Goal: Task Accomplishment & Management: Use online tool/utility

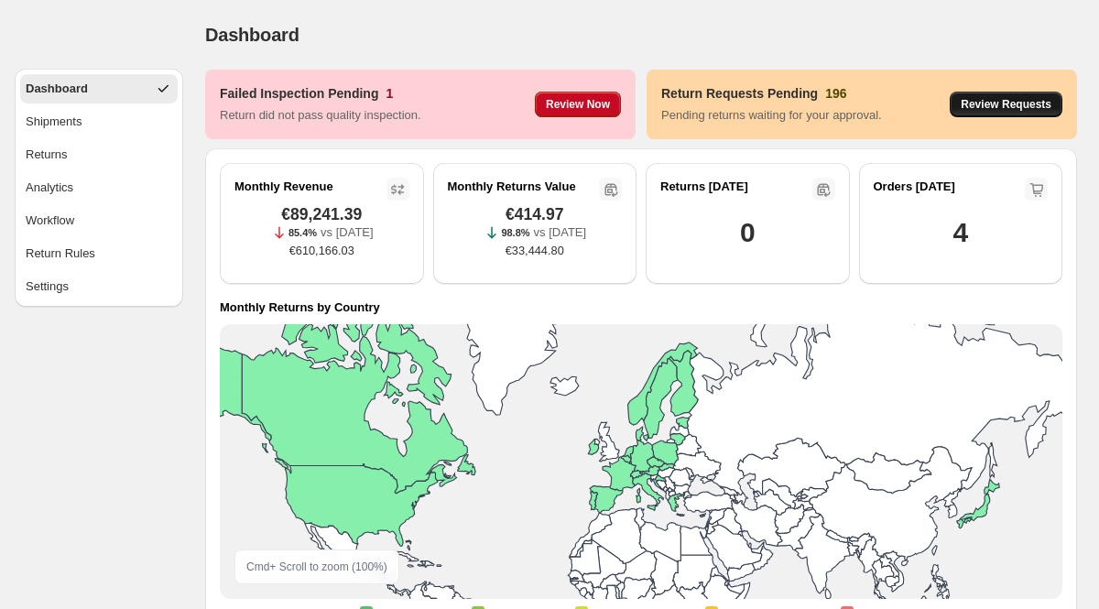
click at [1010, 105] on span "Review Requests" at bounding box center [1005, 104] width 91 height 15
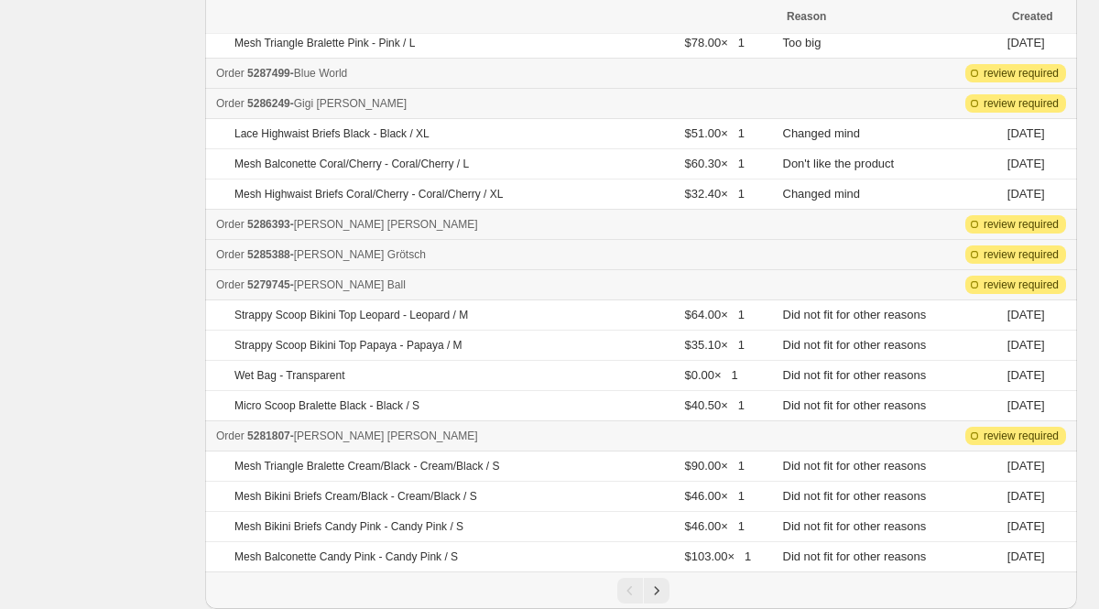
scroll to position [449, 0]
click at [659, 584] on icon "Next" at bounding box center [656, 590] width 18 height 18
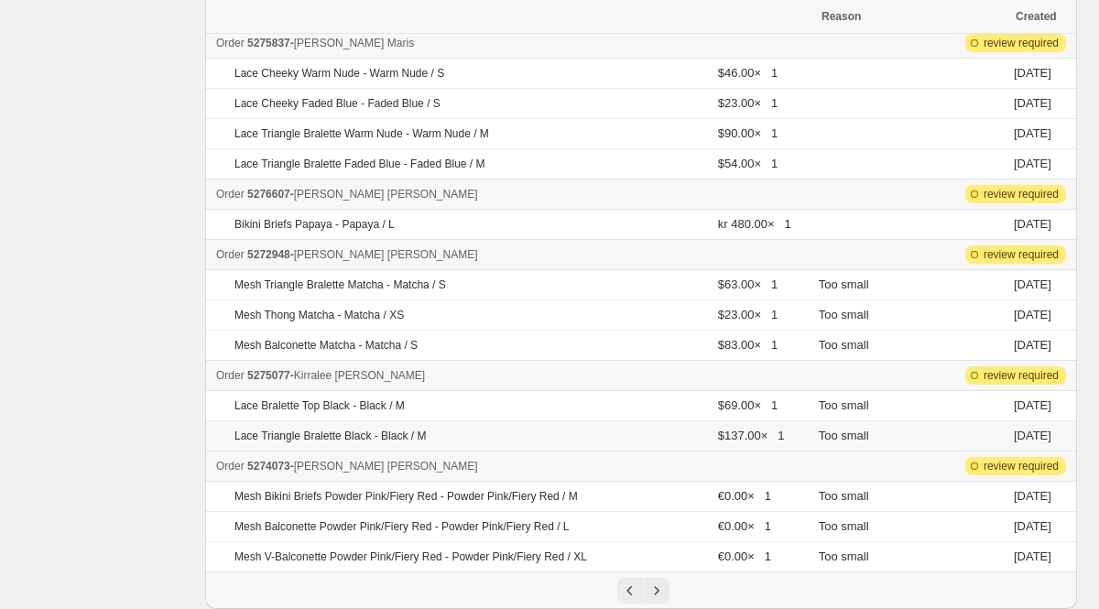
scroll to position [720, 0]
click at [651, 587] on icon "Next" at bounding box center [656, 590] width 18 height 18
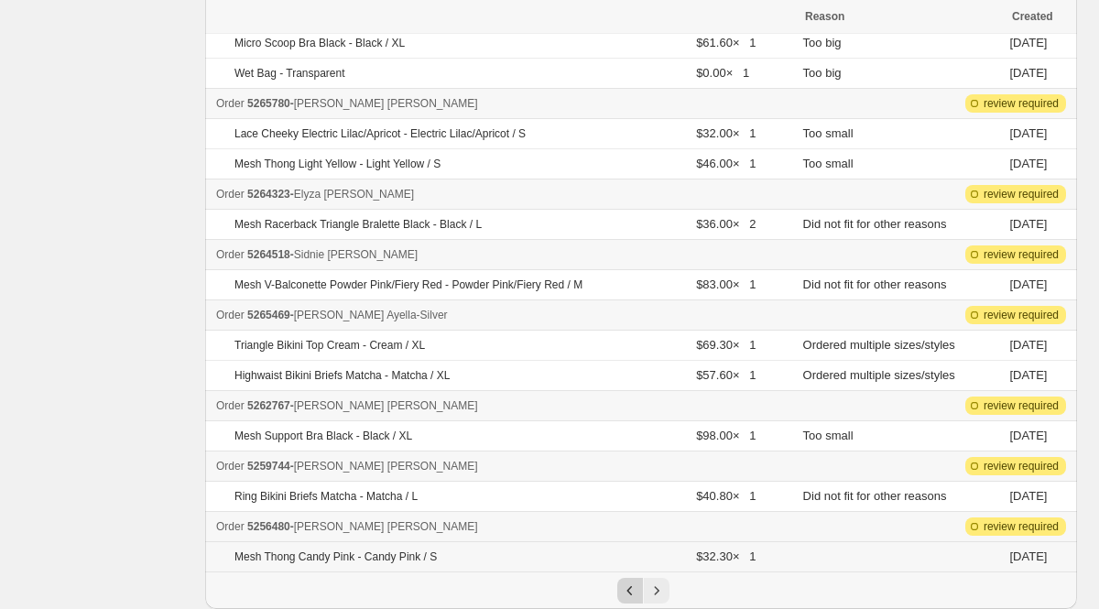
scroll to position [388, 0]
click at [655, 598] on icon "Next" at bounding box center [656, 590] width 18 height 18
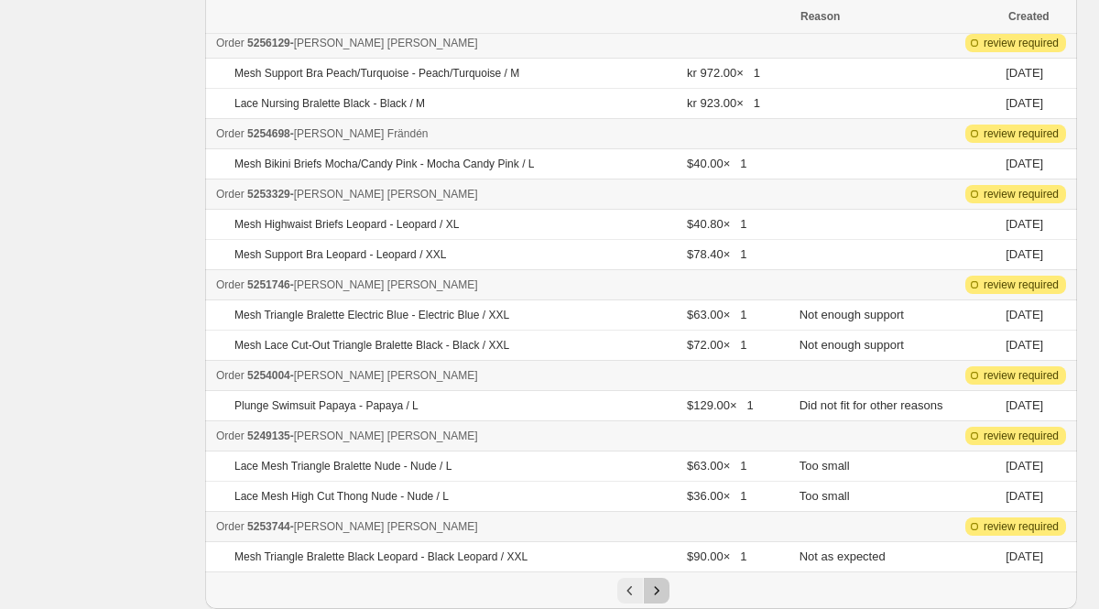
click at [653, 590] on icon "Next" at bounding box center [656, 590] width 18 height 18
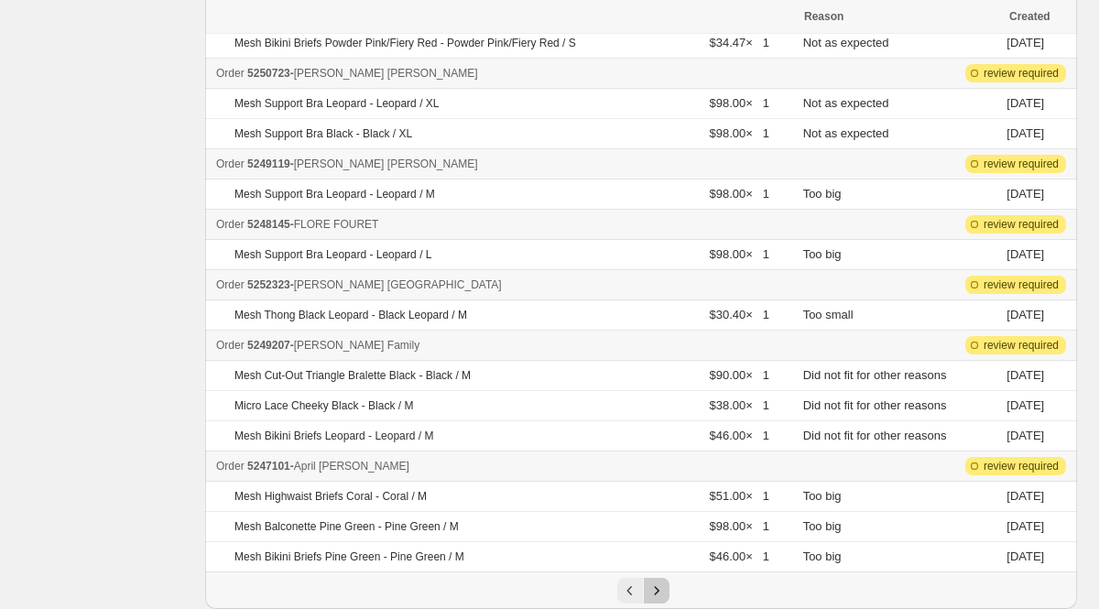
click at [662, 592] on icon "Next" at bounding box center [656, 590] width 18 height 18
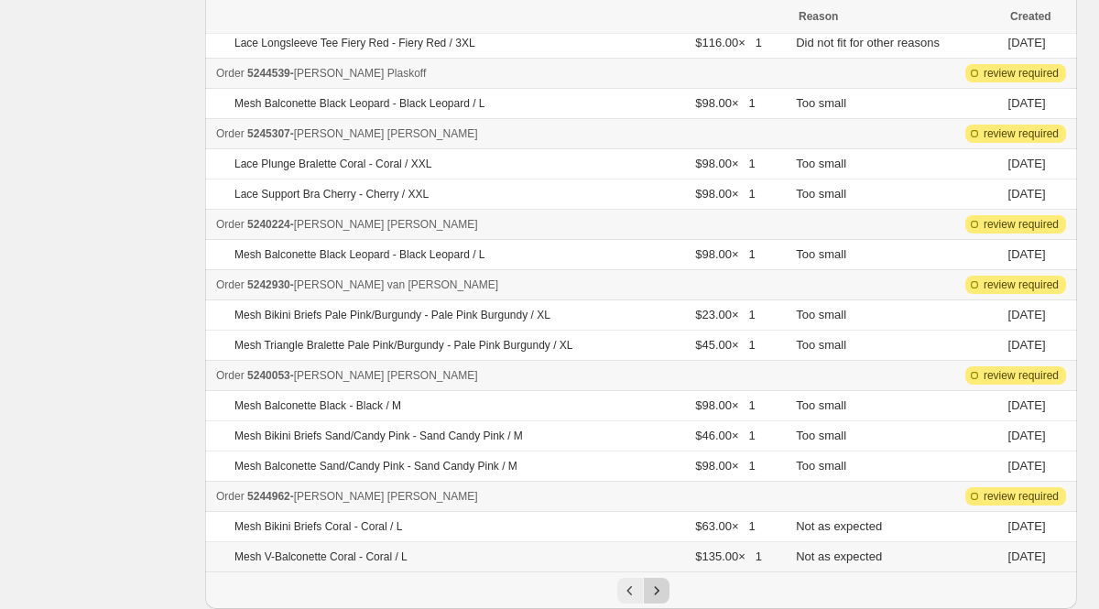
scroll to position [509, 0]
click at [653, 590] on icon "Next" at bounding box center [656, 590] width 18 height 18
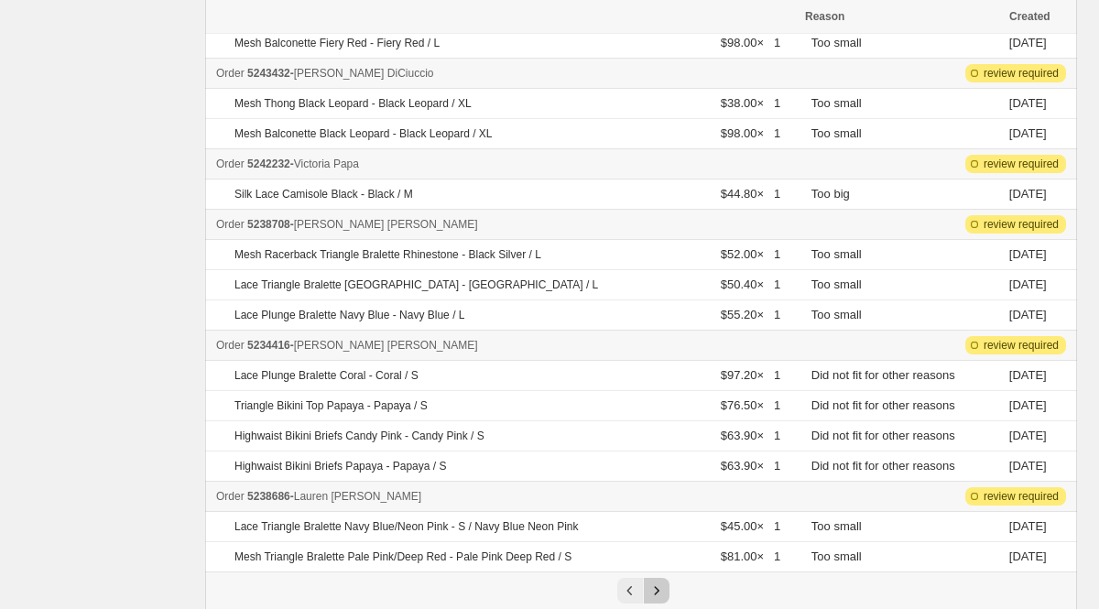
click at [653, 590] on icon "Next" at bounding box center [656, 590] width 18 height 18
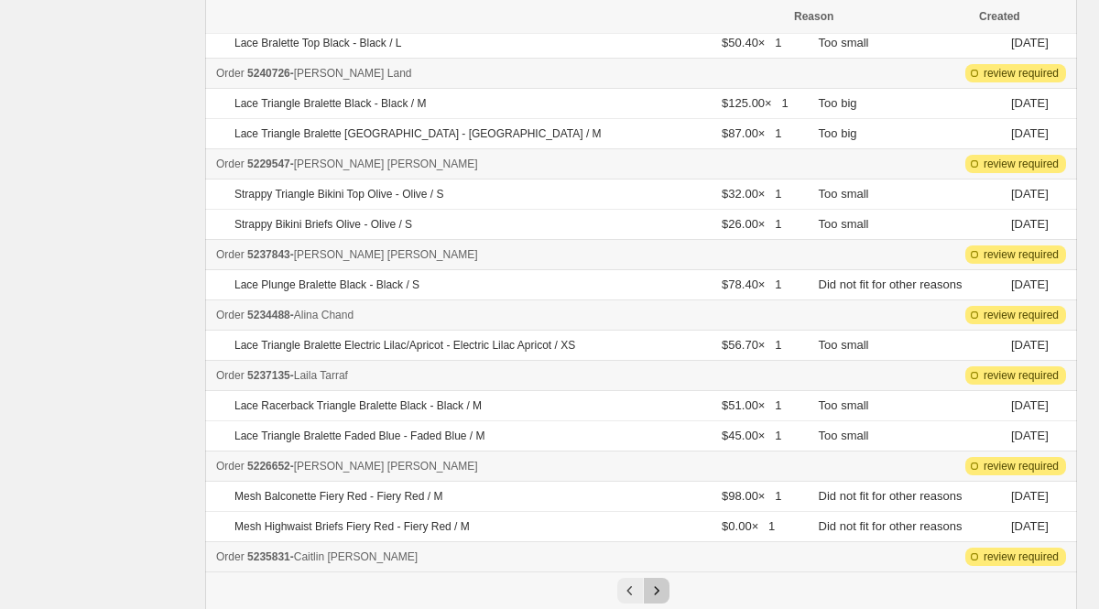
click at [661, 589] on icon "Next" at bounding box center [656, 590] width 18 height 18
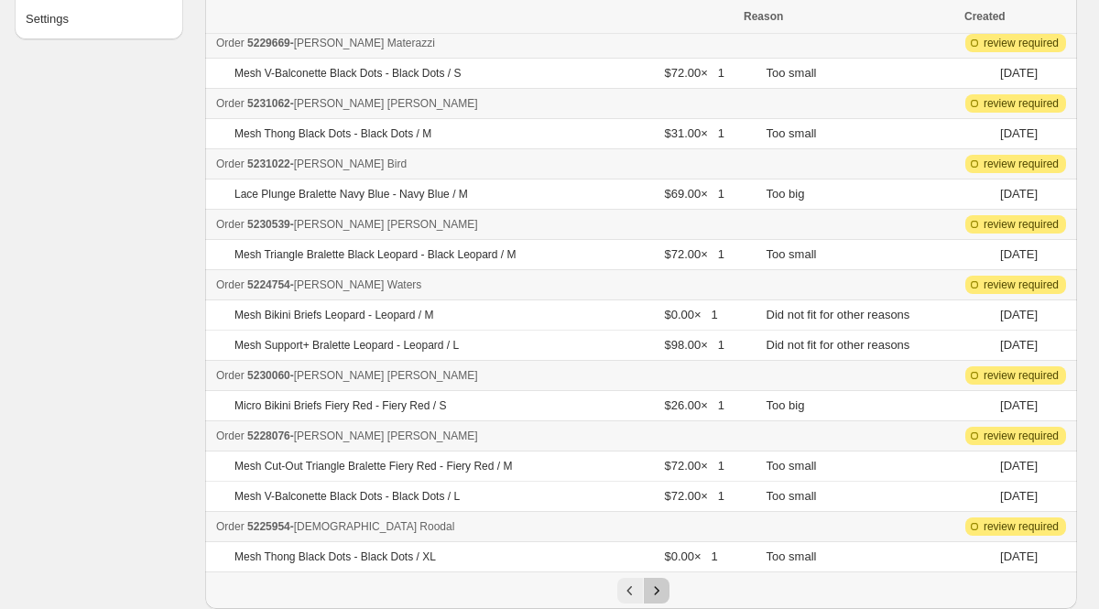
click at [661, 589] on icon "Next" at bounding box center [656, 590] width 18 height 18
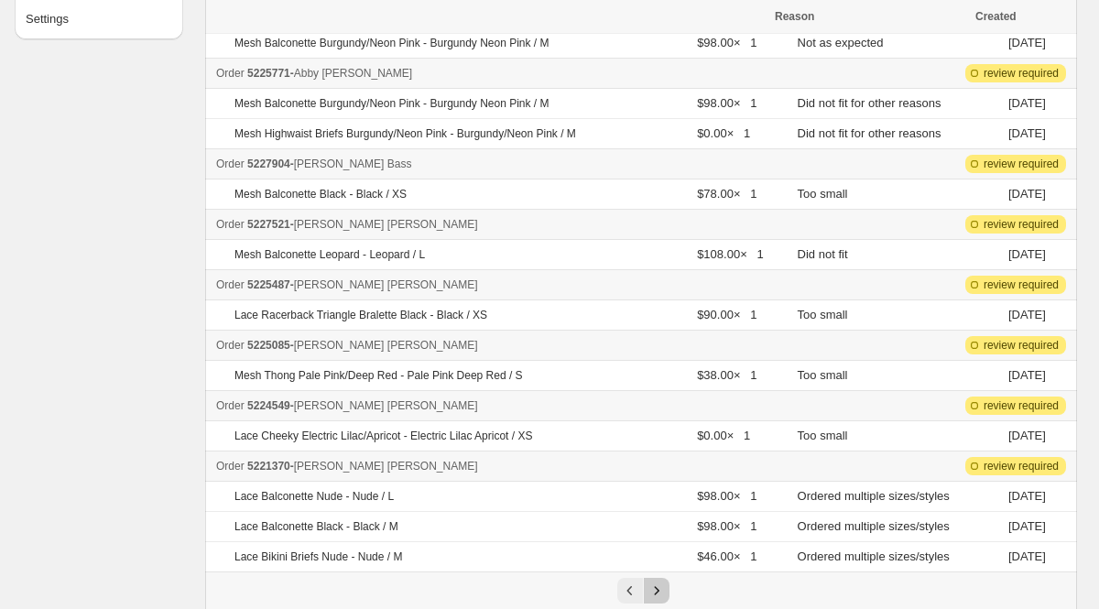
click at [661, 589] on icon "Next" at bounding box center [656, 590] width 18 height 18
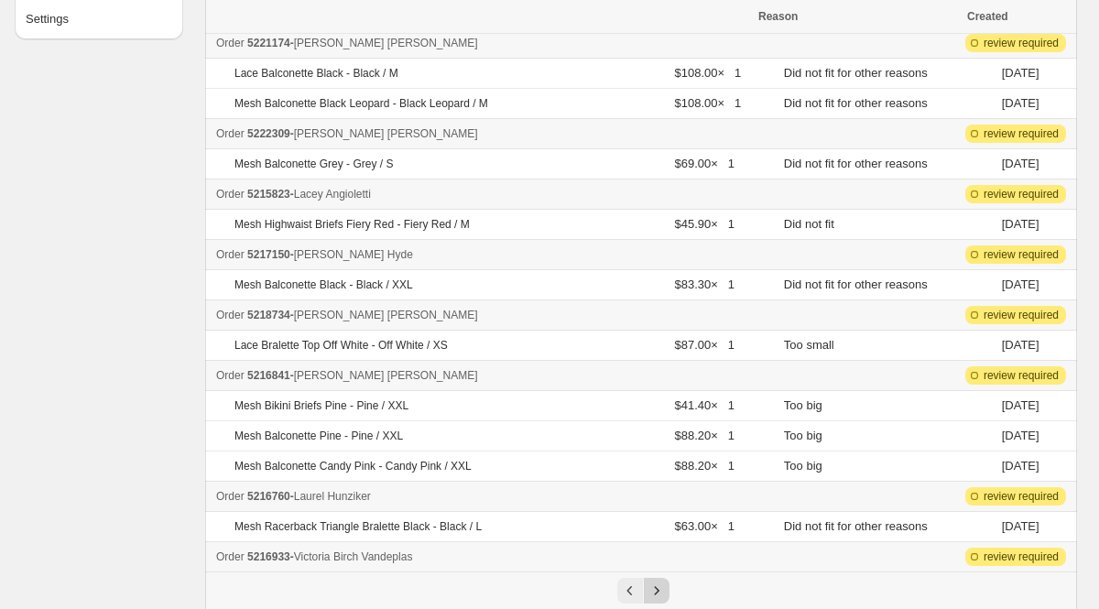
click at [661, 589] on icon "Next" at bounding box center [656, 590] width 18 height 18
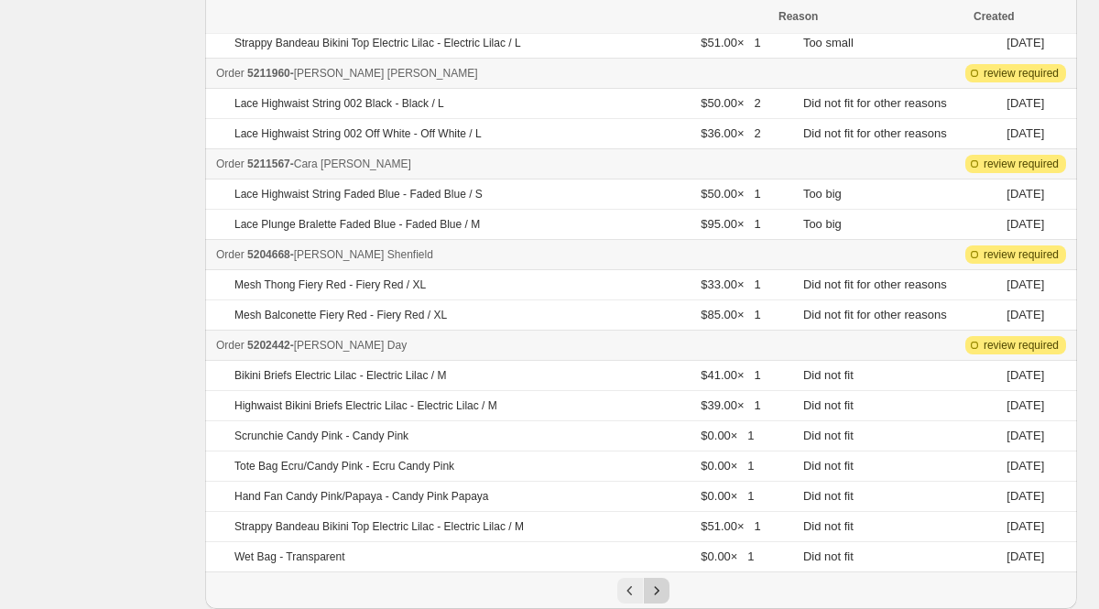
scroll to position [660, 0]
click at [621, 586] on icon "Previous" at bounding box center [630, 590] width 18 height 18
click at [621, 586] on div "Pagination" at bounding box center [630, 591] width 26 height 26
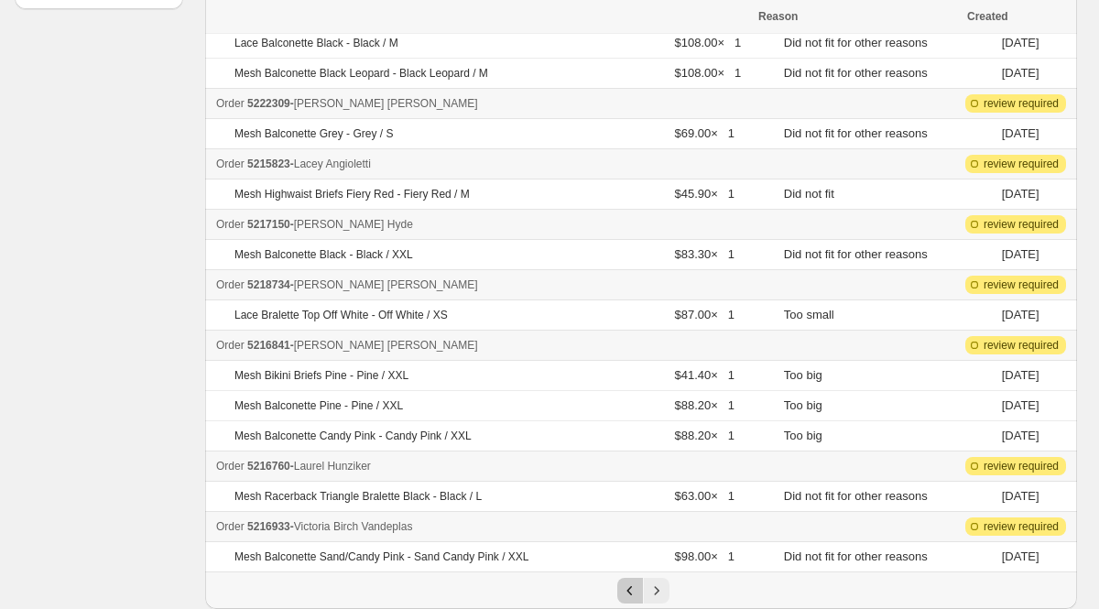
click at [621, 586] on icon "Previous" at bounding box center [630, 590] width 18 height 18
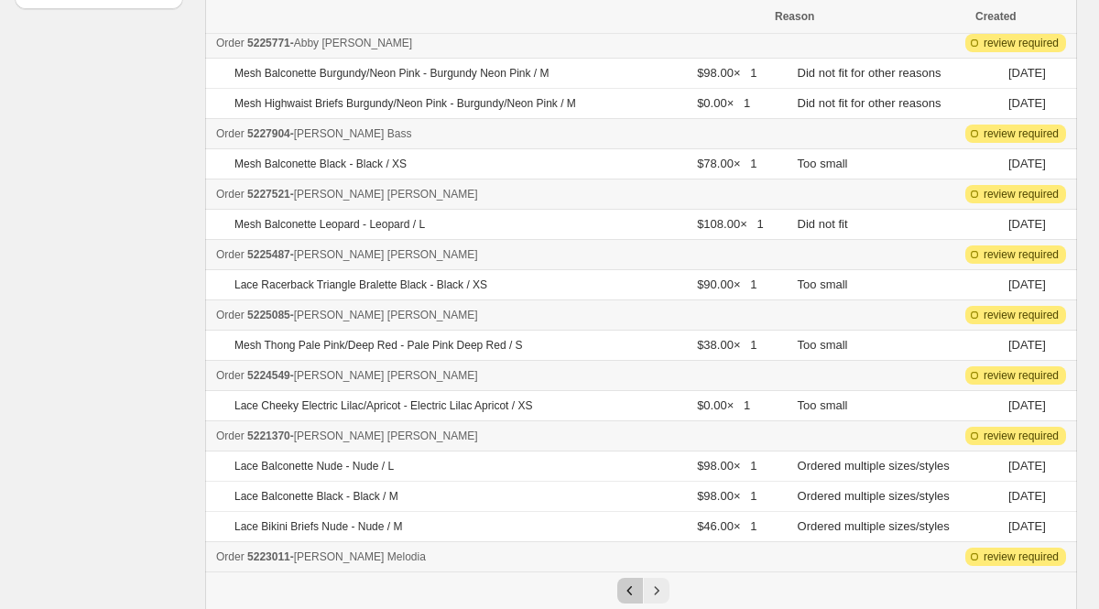
click at [621, 586] on icon "Previous" at bounding box center [630, 590] width 18 height 18
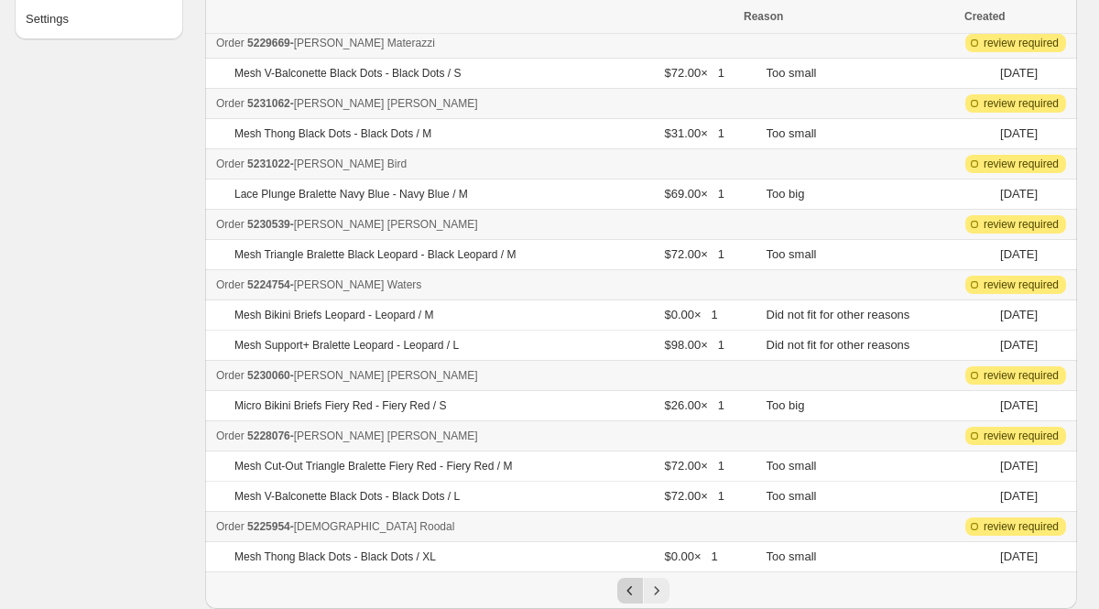
click at [621, 586] on icon "Previous" at bounding box center [630, 590] width 18 height 18
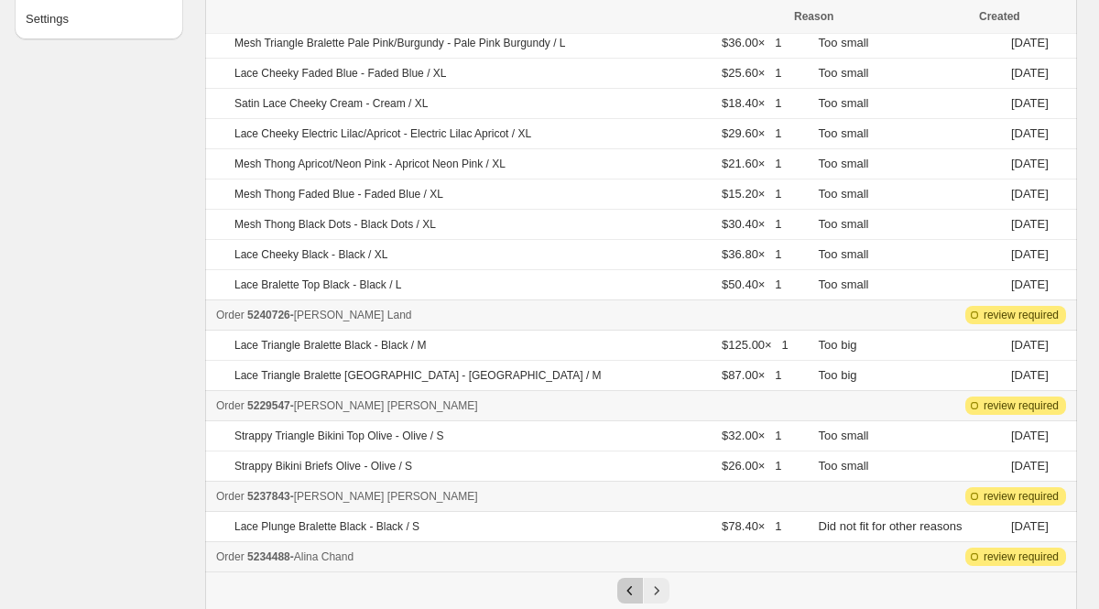
click at [621, 586] on icon "Previous" at bounding box center [630, 590] width 18 height 18
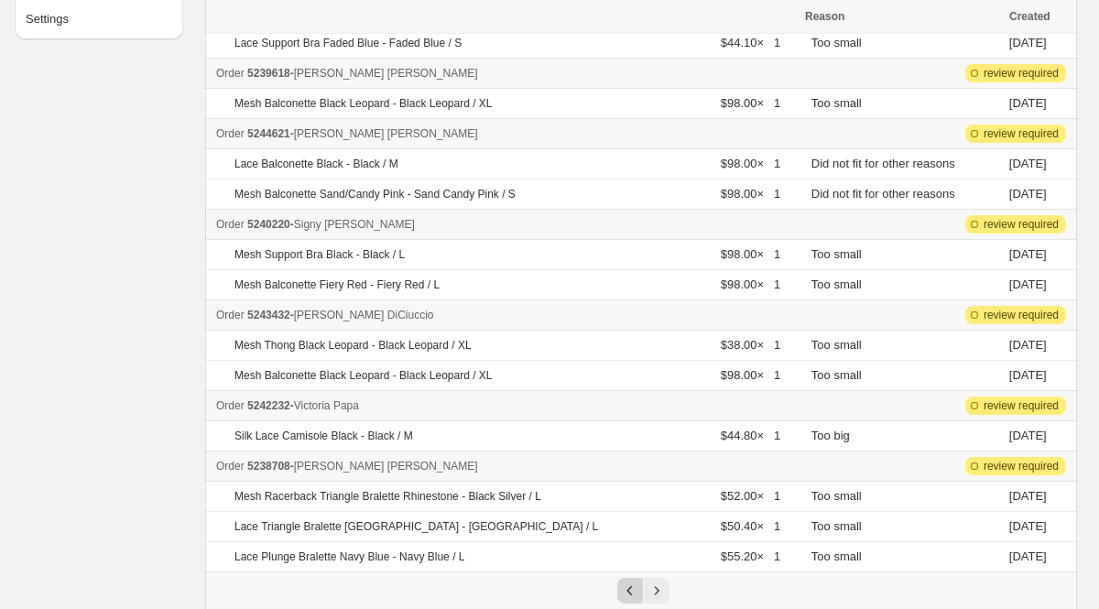
click at [621, 586] on icon "Previous" at bounding box center [630, 590] width 18 height 18
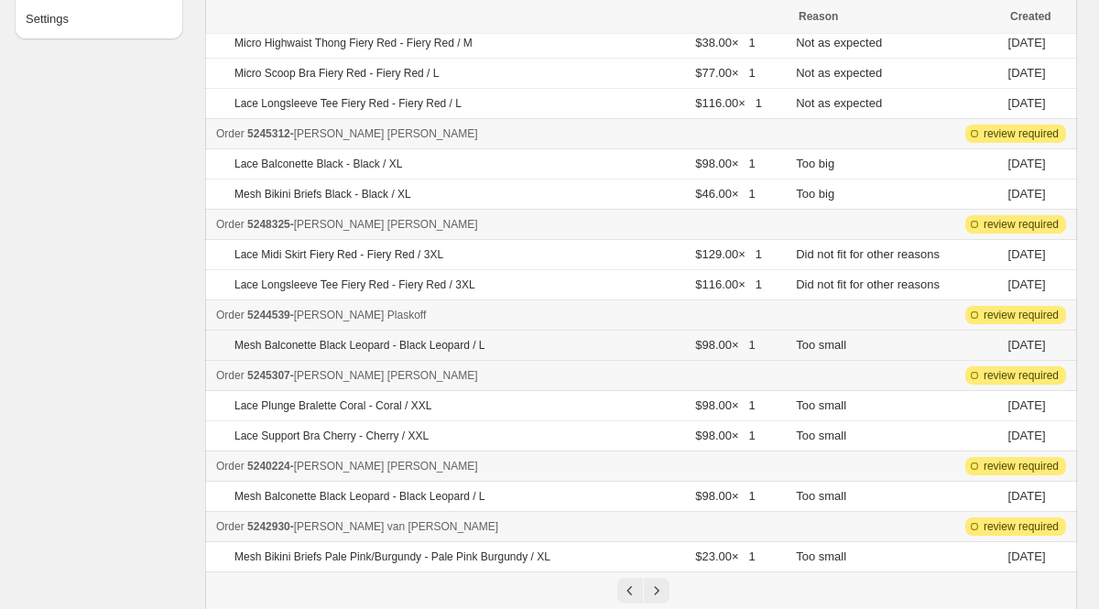
scroll to position [0, 0]
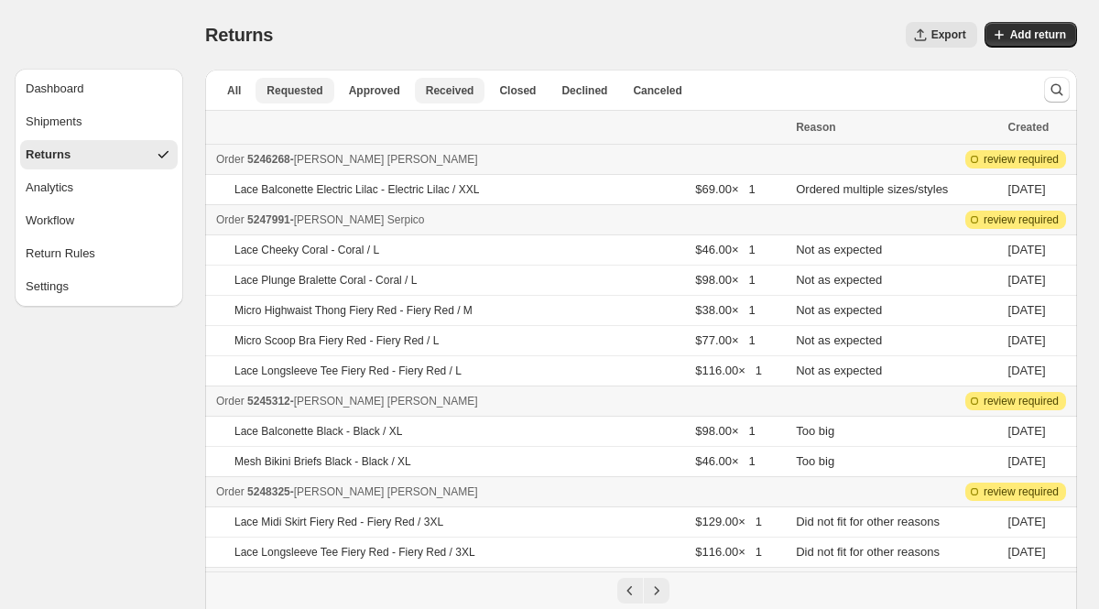
click at [465, 90] on span "Received" at bounding box center [450, 90] width 49 height 15
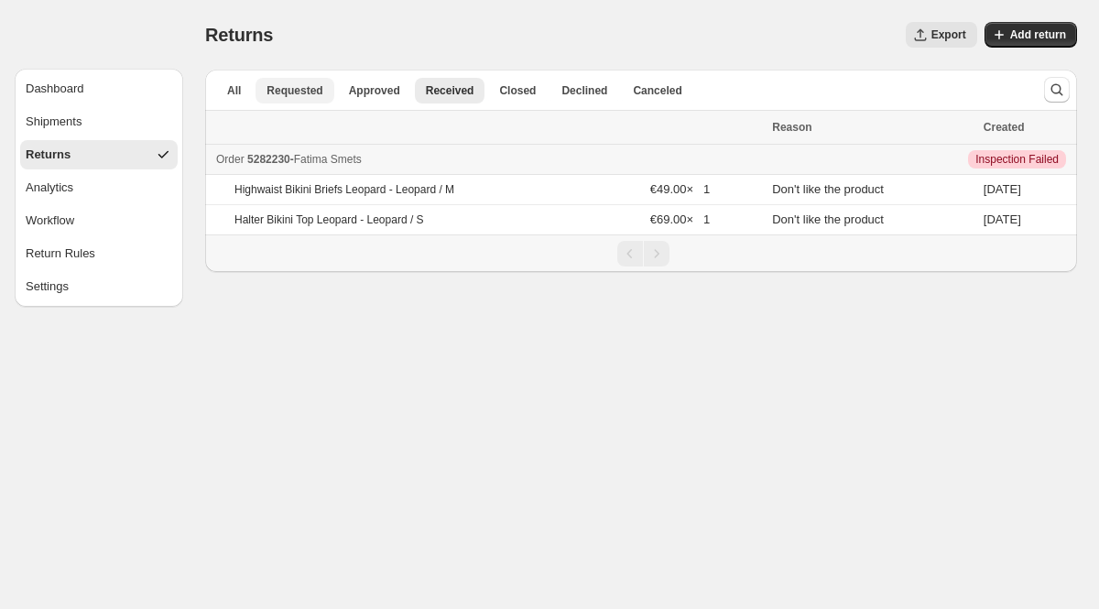
click at [304, 90] on span "Requested" at bounding box center [294, 90] width 56 height 15
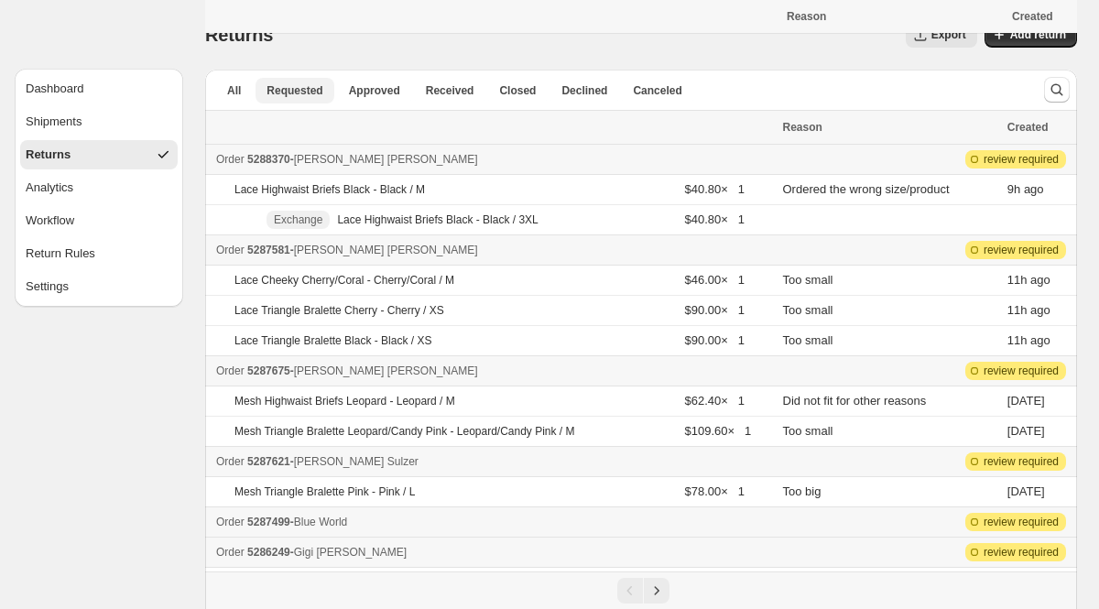
scroll to position [449, 0]
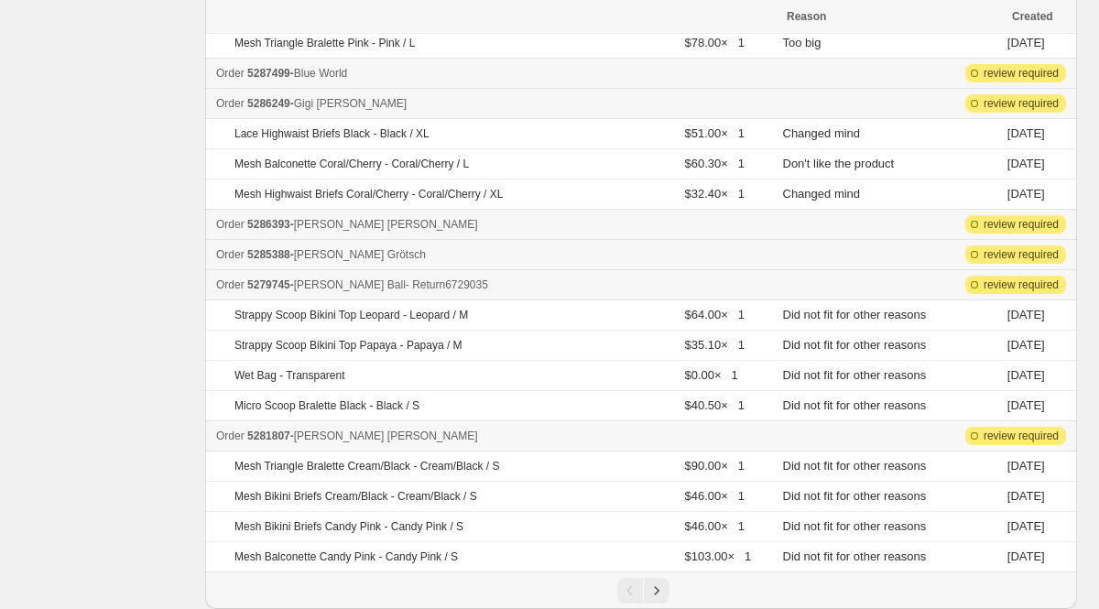
click at [279, 281] on span "5279745" at bounding box center [268, 284] width 43 height 13
click at [667, 590] on button "Next" at bounding box center [657, 591] width 26 height 26
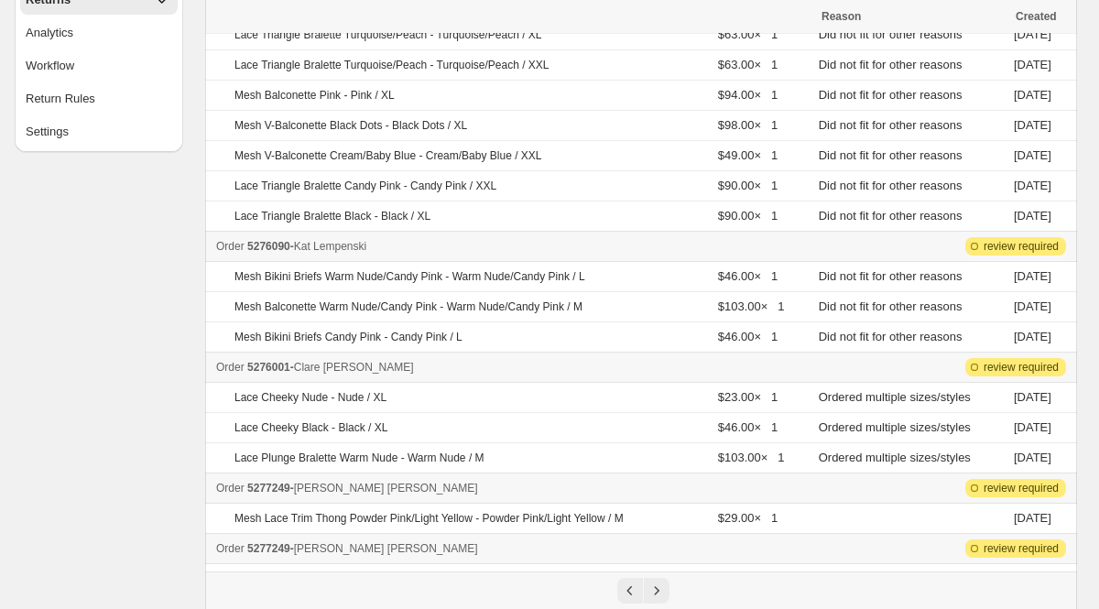
scroll to position [0, 0]
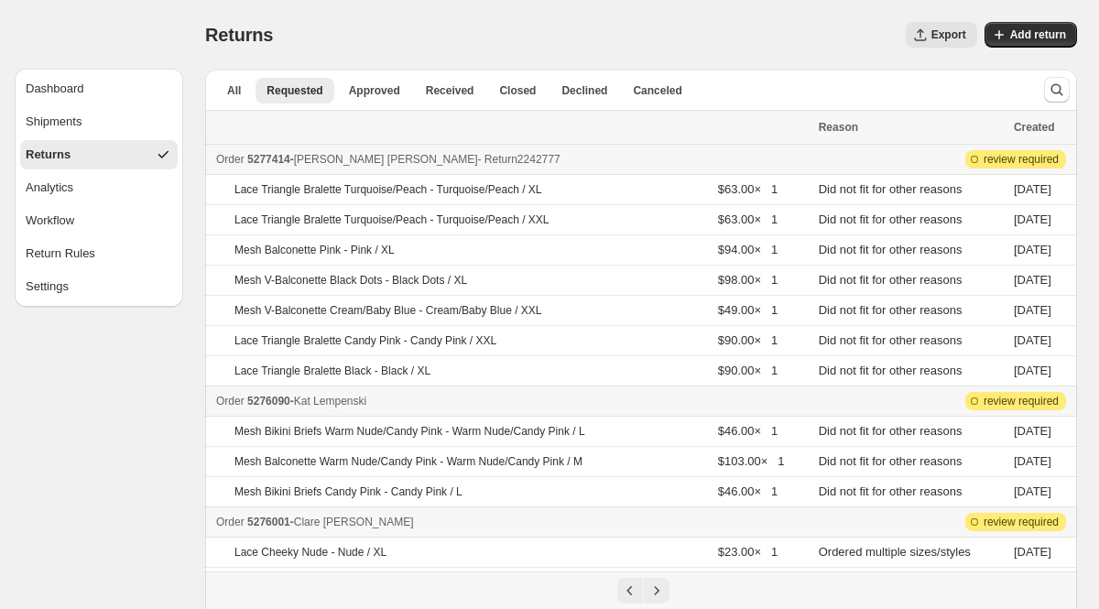
click at [258, 158] on span "5277414" at bounding box center [268, 159] width 43 height 13
click at [275, 404] on span "5276090" at bounding box center [268, 401] width 43 height 13
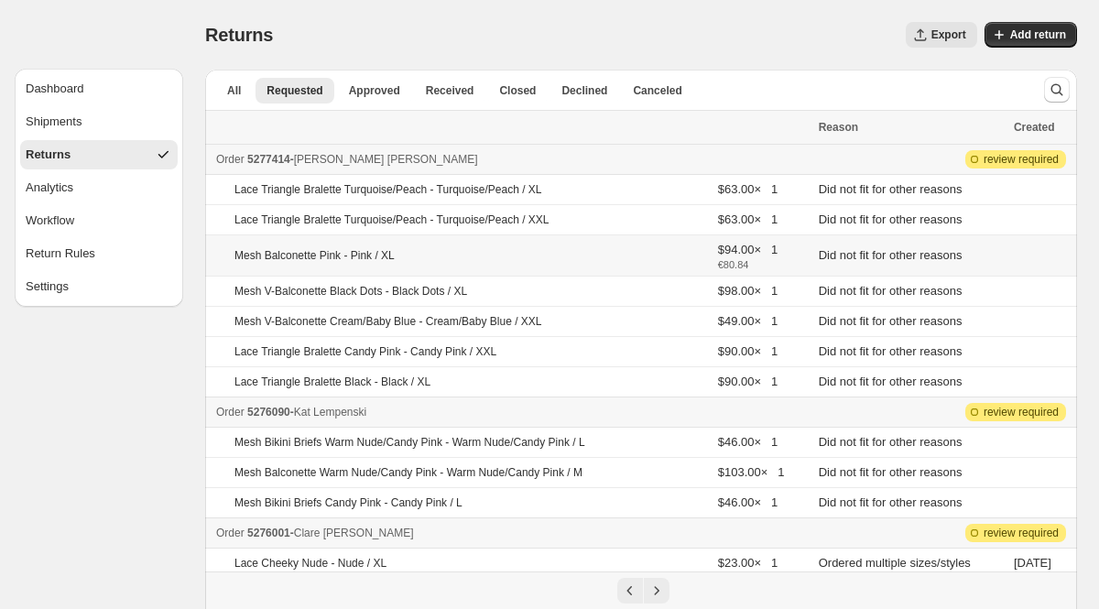
scroll to position [720, 0]
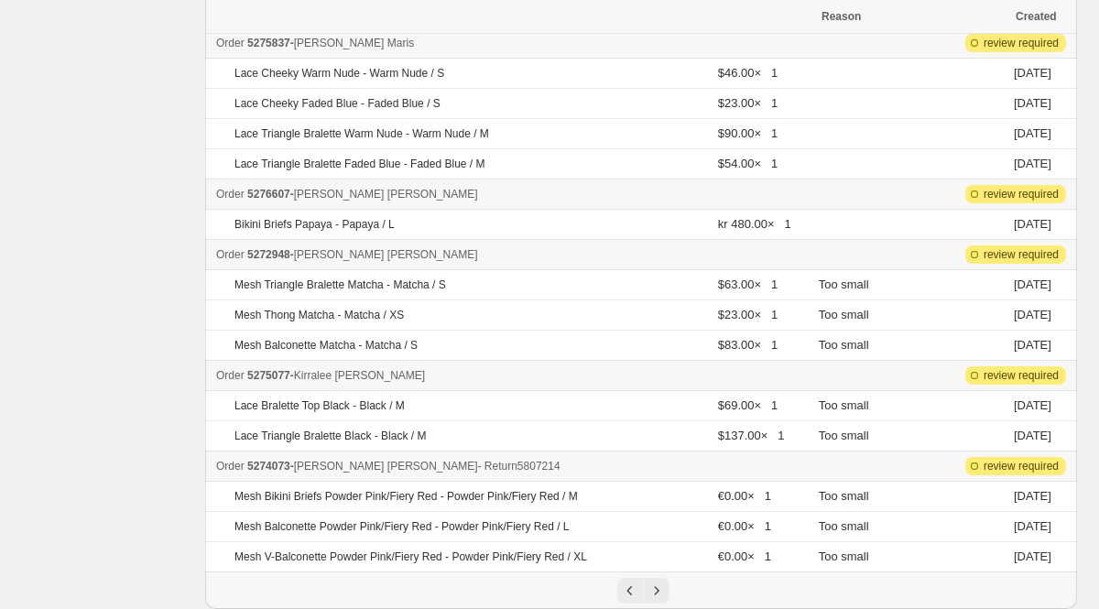
click at [281, 471] on span "5274073" at bounding box center [268, 466] width 43 height 13
click at [653, 592] on icon "Next" at bounding box center [656, 590] width 18 height 18
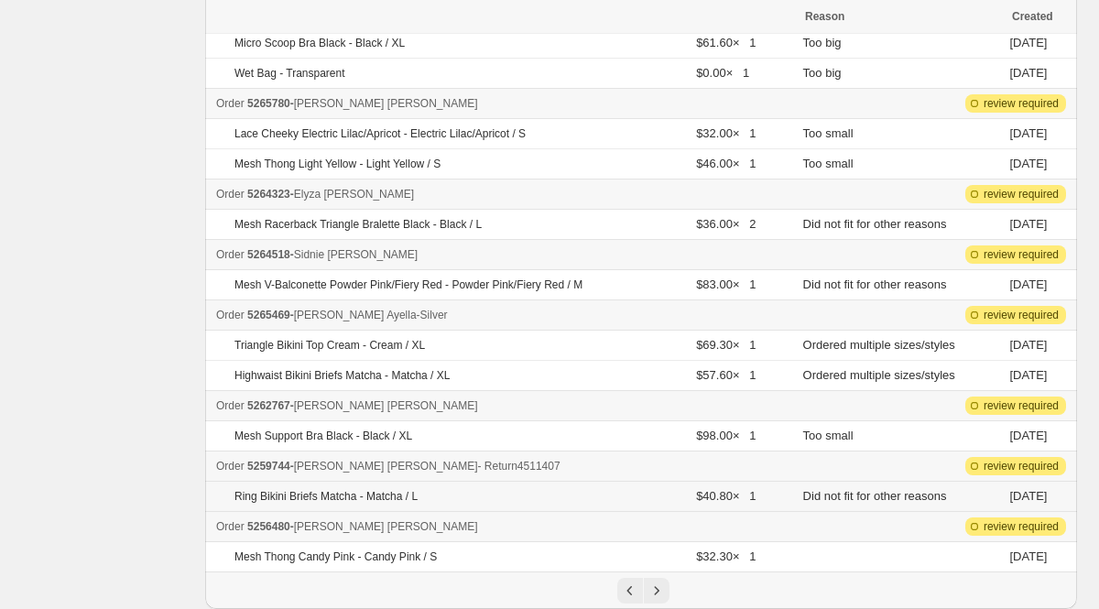
scroll to position [388, 0]
click at [255, 467] on span "5259744" at bounding box center [268, 466] width 43 height 13
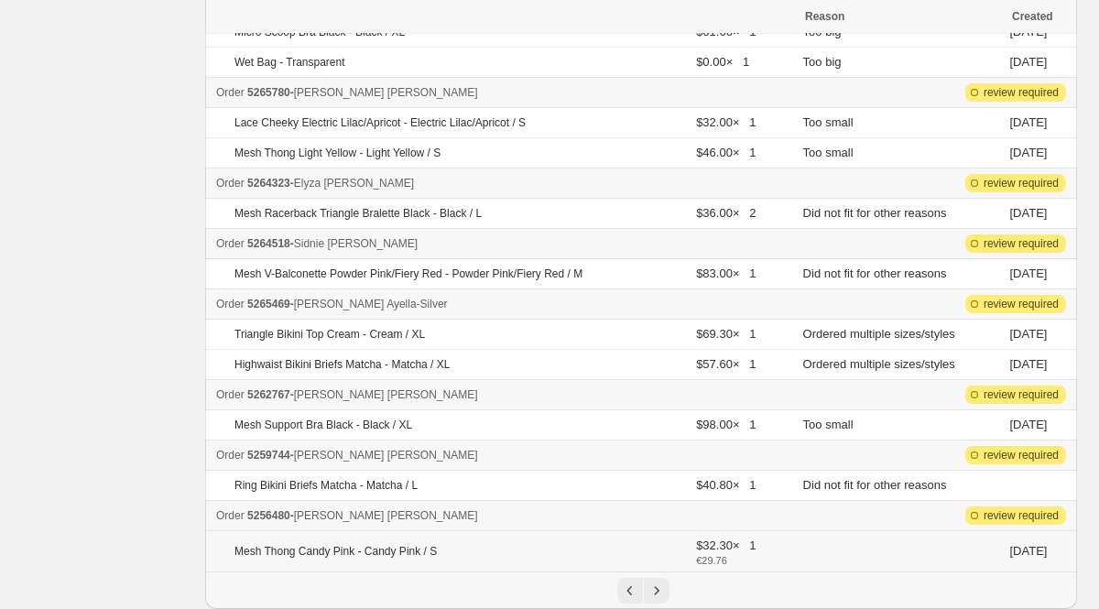
click at [319, 555] on p "Mesh Thong Candy Pink - Candy Pink / S" at bounding box center [335, 551] width 202 height 15
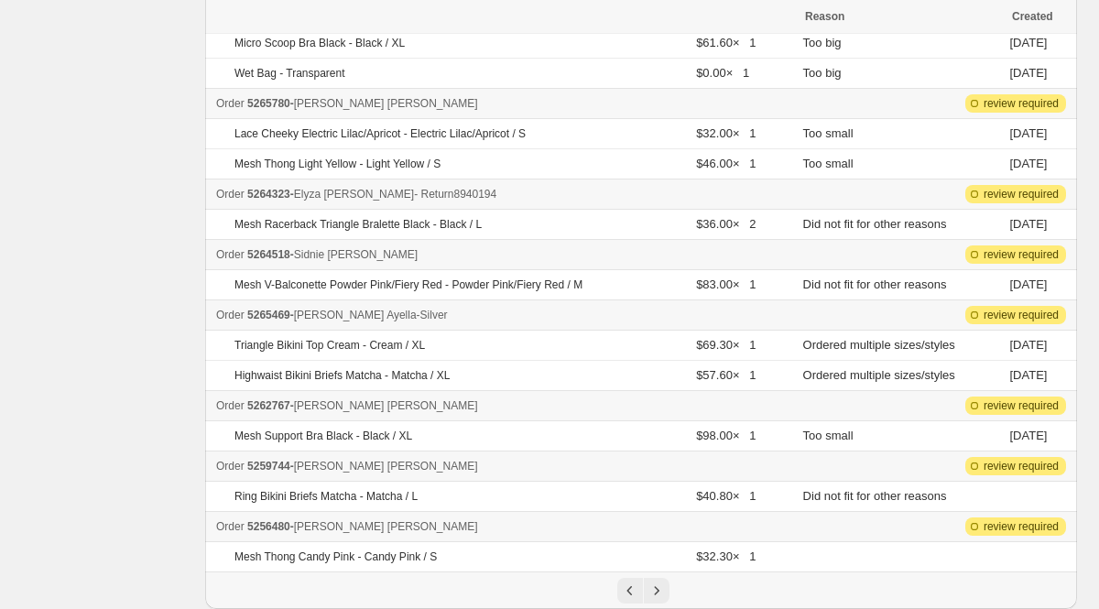
scroll to position [388, 0]
click at [290, 196] on span "5264323" at bounding box center [268, 194] width 43 height 13
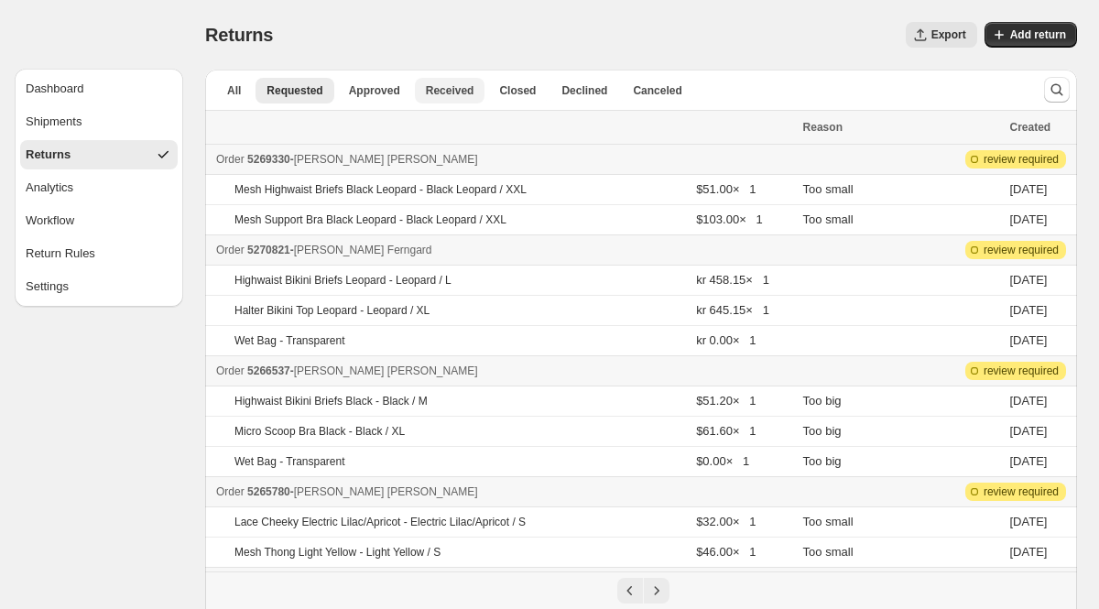
click at [457, 96] on span "Received" at bounding box center [450, 90] width 49 height 15
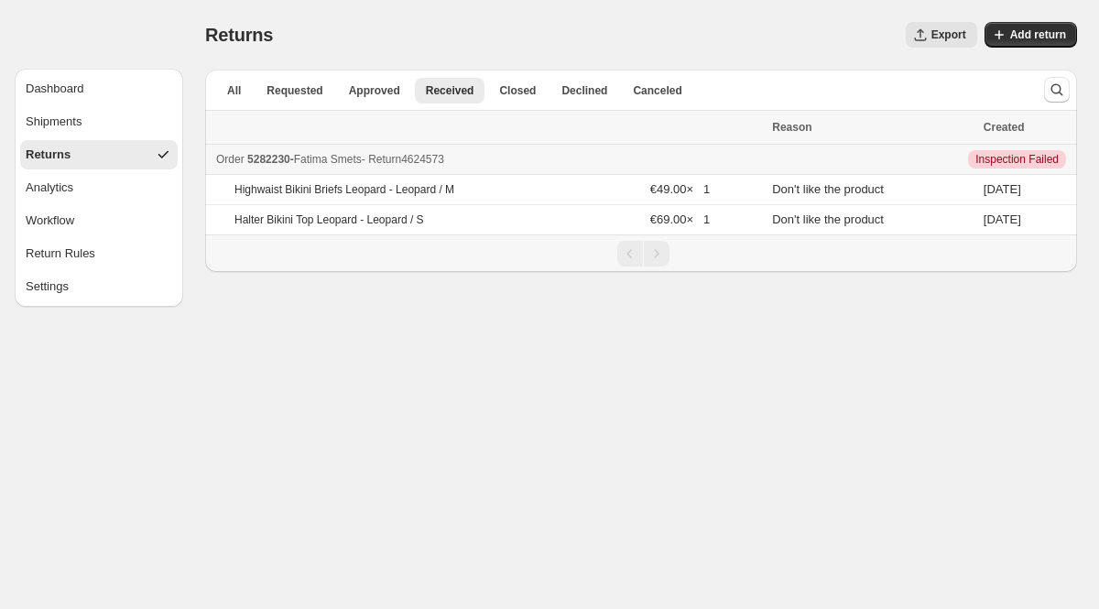
click at [286, 157] on span "5282230" at bounding box center [268, 159] width 43 height 13
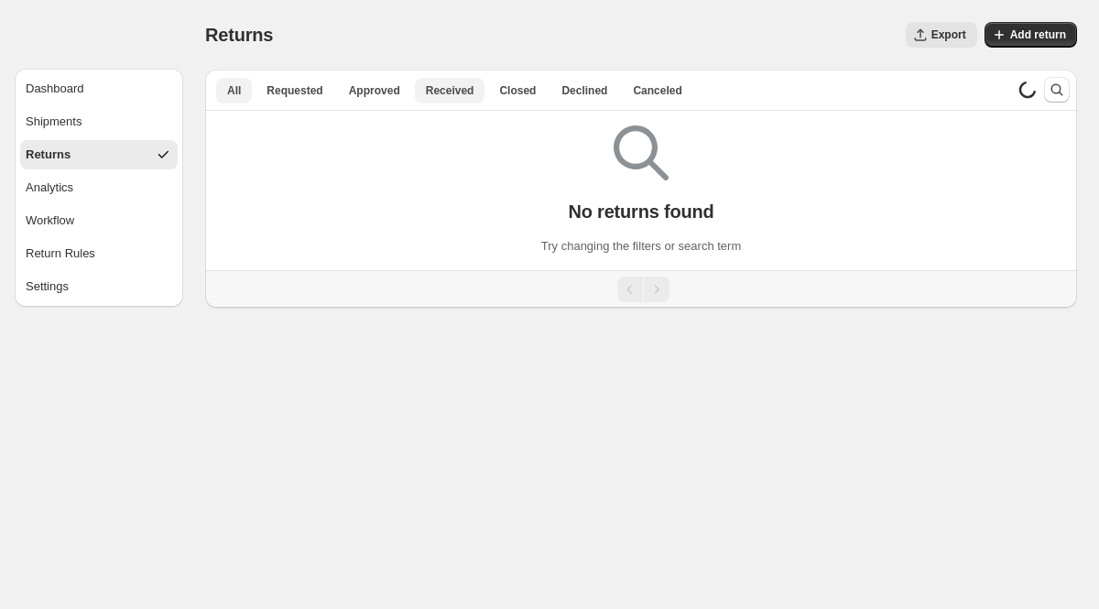
click at [460, 95] on span "Received" at bounding box center [450, 90] width 49 height 15
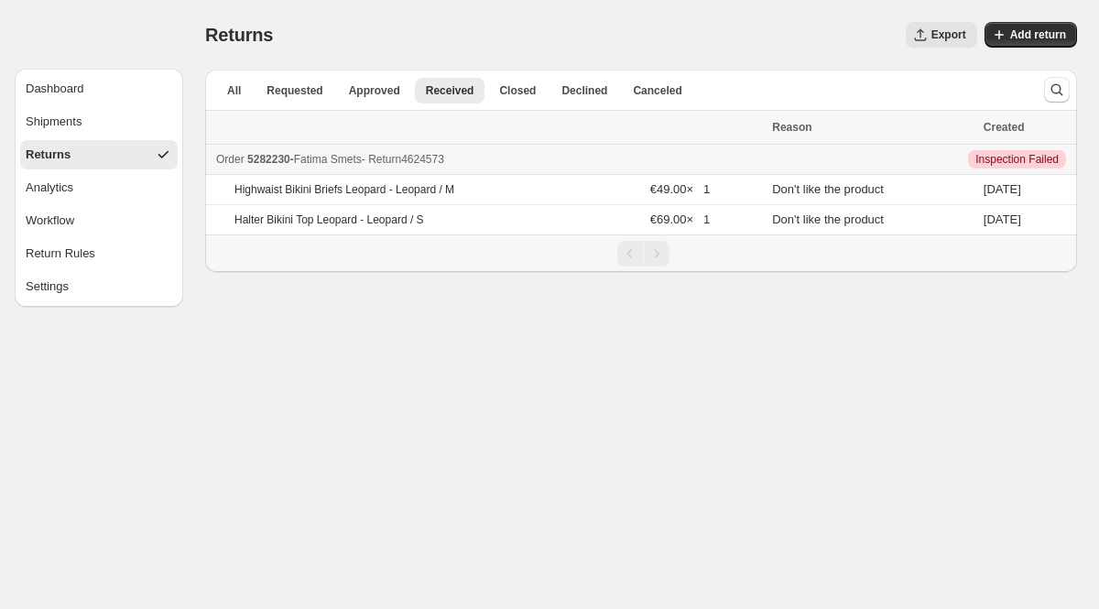
click at [290, 160] on span "5282230" at bounding box center [268, 159] width 43 height 13
click at [261, 99] on button "Requested" at bounding box center [294, 91] width 78 height 26
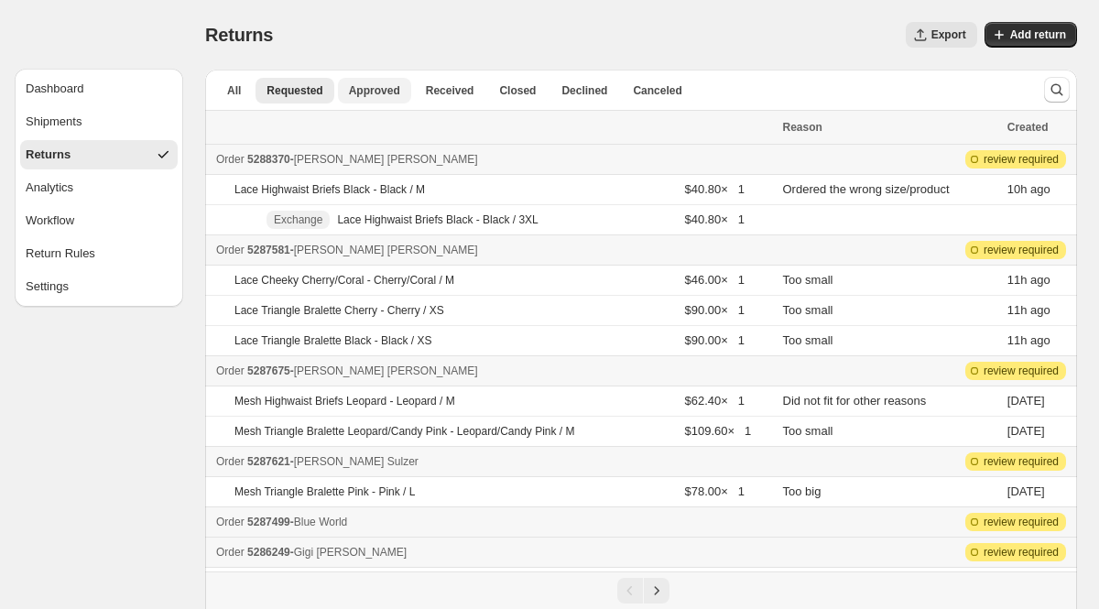
click at [351, 95] on span "Approved" at bounding box center [374, 90] width 51 height 15
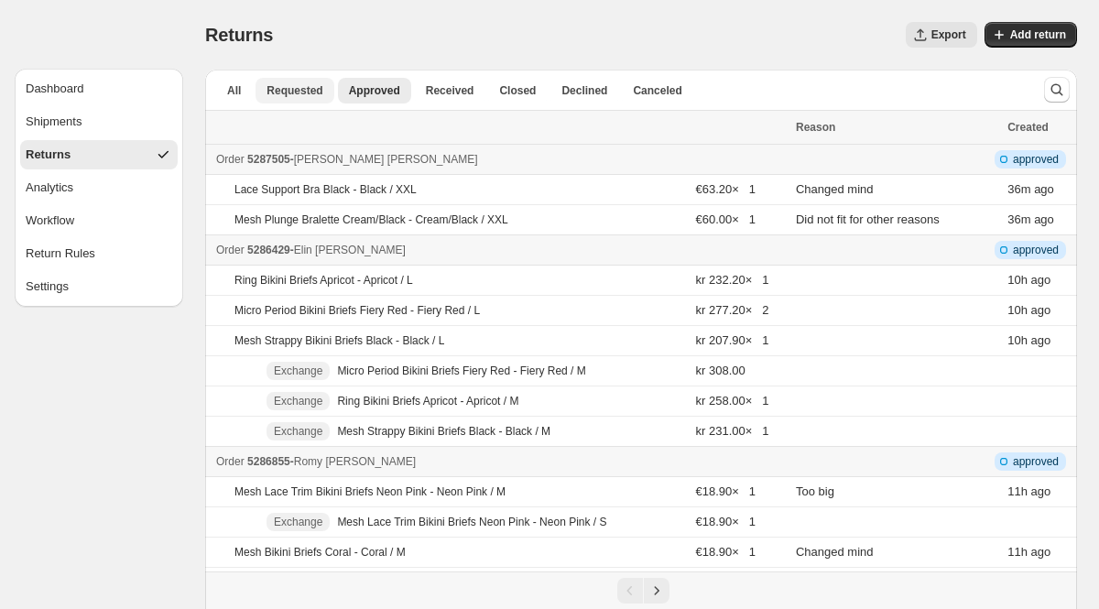
click at [307, 96] on span "Requested" at bounding box center [294, 90] width 56 height 15
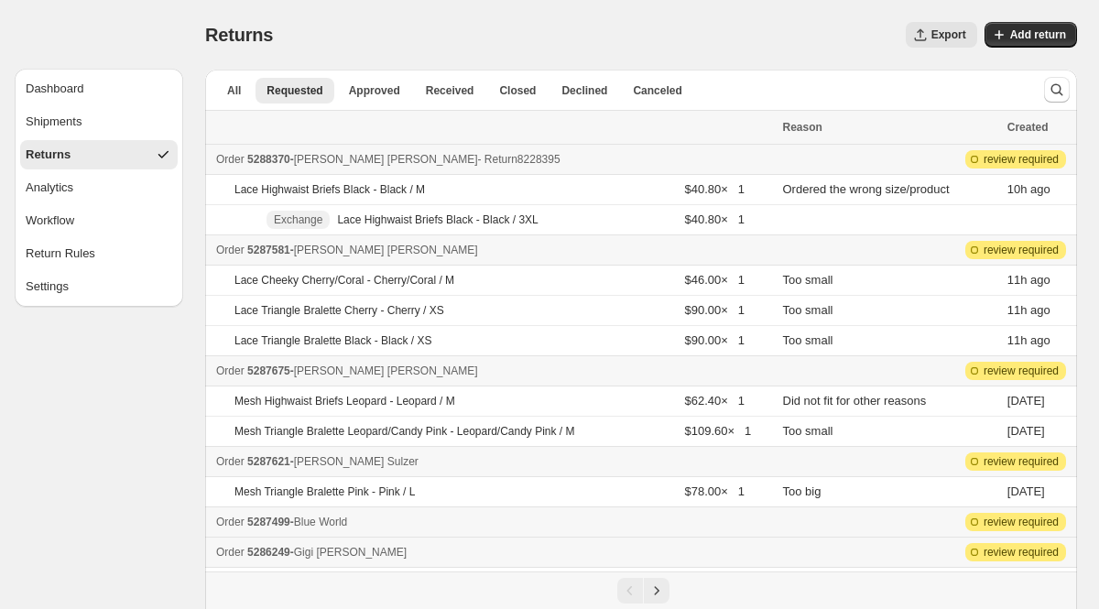
click at [287, 165] on span "5288370" at bounding box center [268, 159] width 43 height 13
click at [283, 254] on span "5287581" at bounding box center [268, 250] width 43 height 13
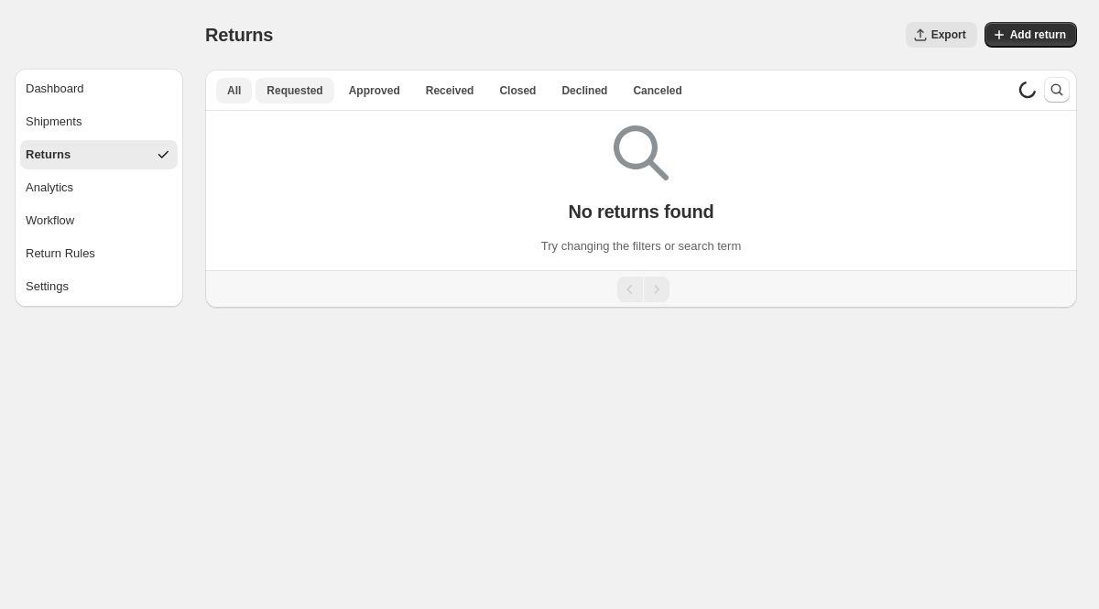
click at [295, 102] on button "Requested" at bounding box center [294, 91] width 78 height 26
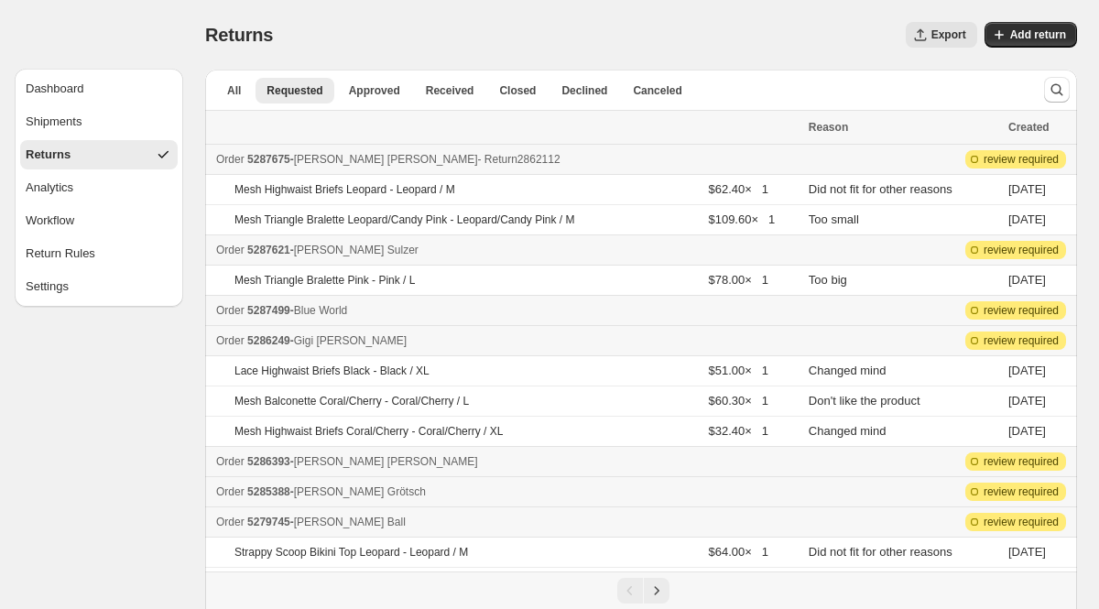
click at [268, 159] on span "5287675" at bounding box center [268, 159] width 43 height 13
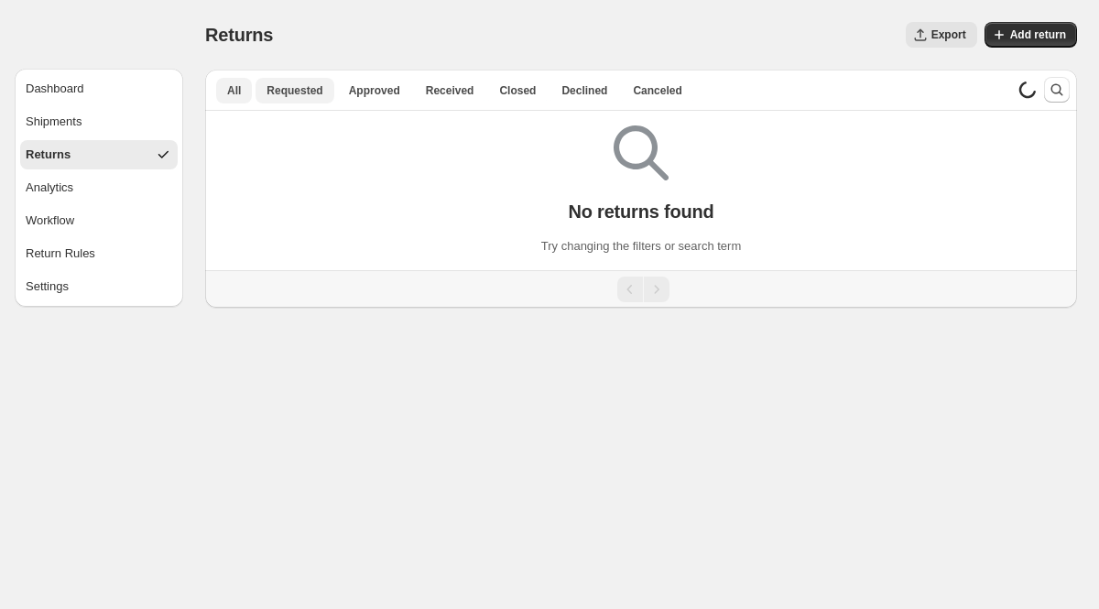
click at [318, 96] on span "Requested" at bounding box center [294, 90] width 56 height 15
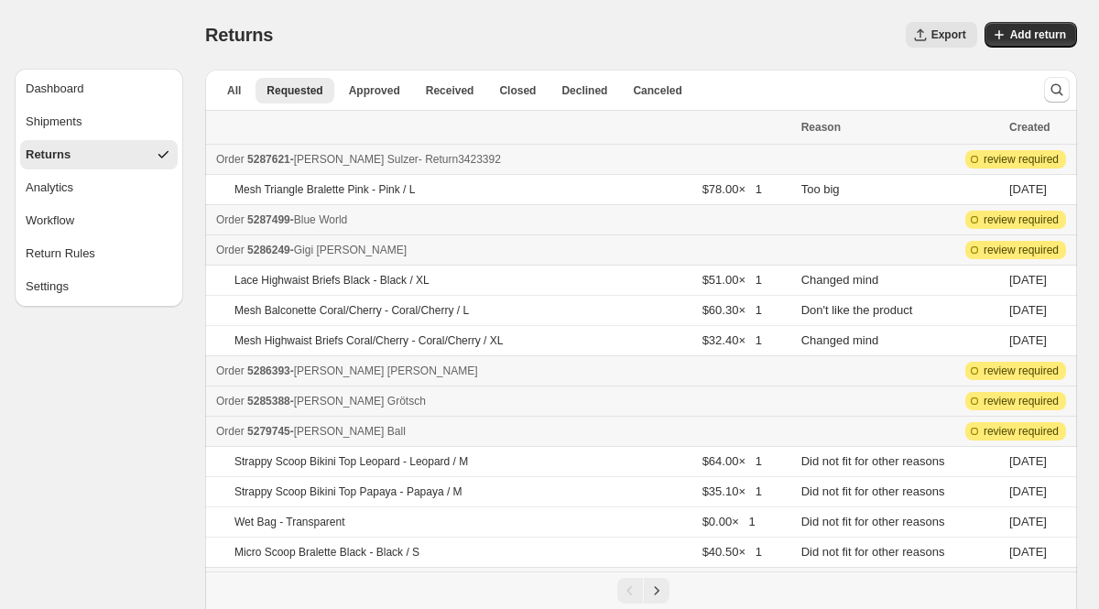
click at [280, 164] on span "5287621" at bounding box center [268, 159] width 43 height 13
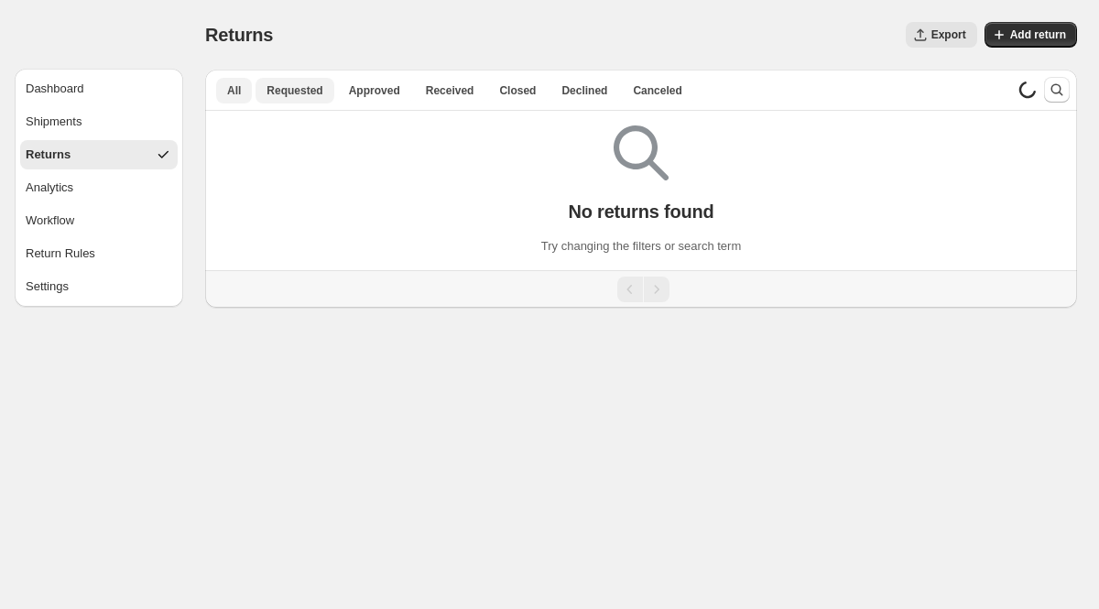
click at [305, 89] on span "Requested" at bounding box center [294, 90] width 56 height 15
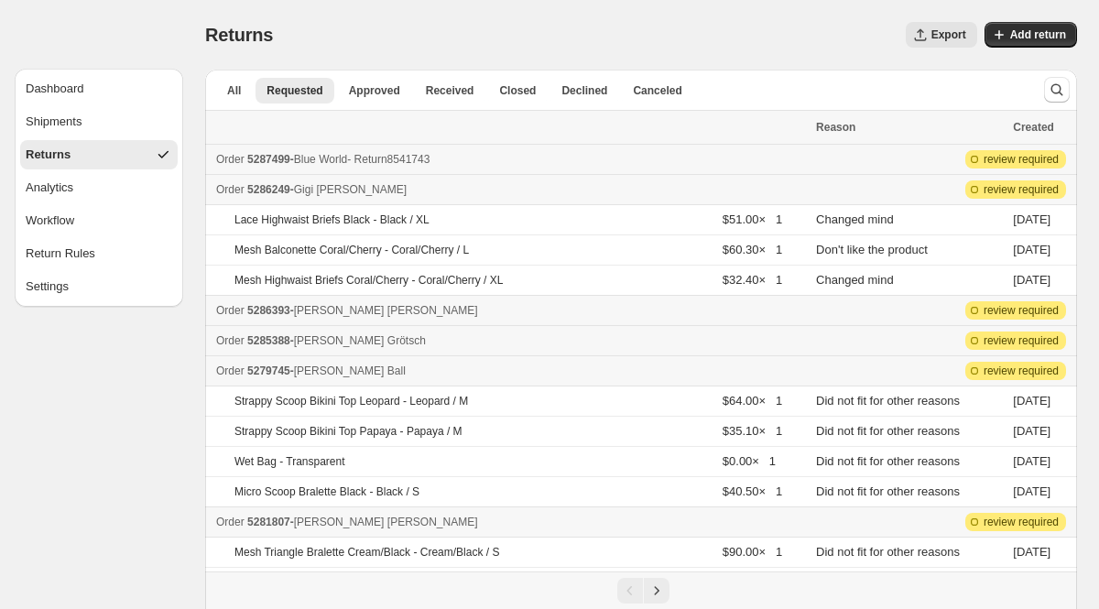
click at [259, 164] on span "5287499" at bounding box center [268, 159] width 43 height 13
click at [275, 190] on span "5286249" at bounding box center [268, 189] width 43 height 13
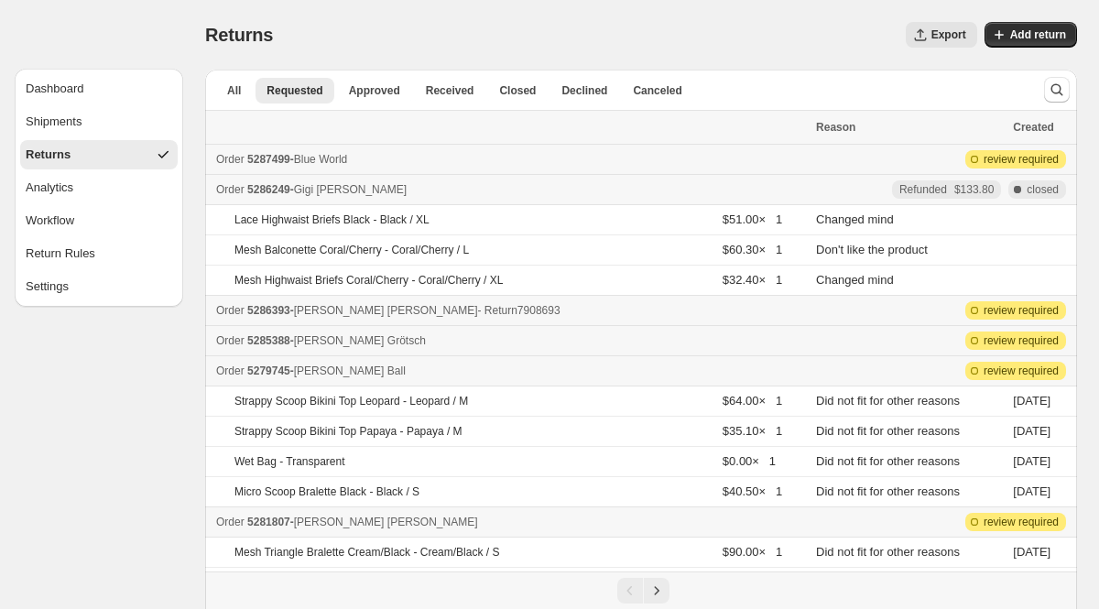
click at [265, 309] on span "5286393" at bounding box center [268, 310] width 43 height 13
click at [269, 371] on span "5279745" at bounding box center [268, 370] width 43 height 13
click at [278, 188] on span "5286249" at bounding box center [268, 189] width 43 height 13
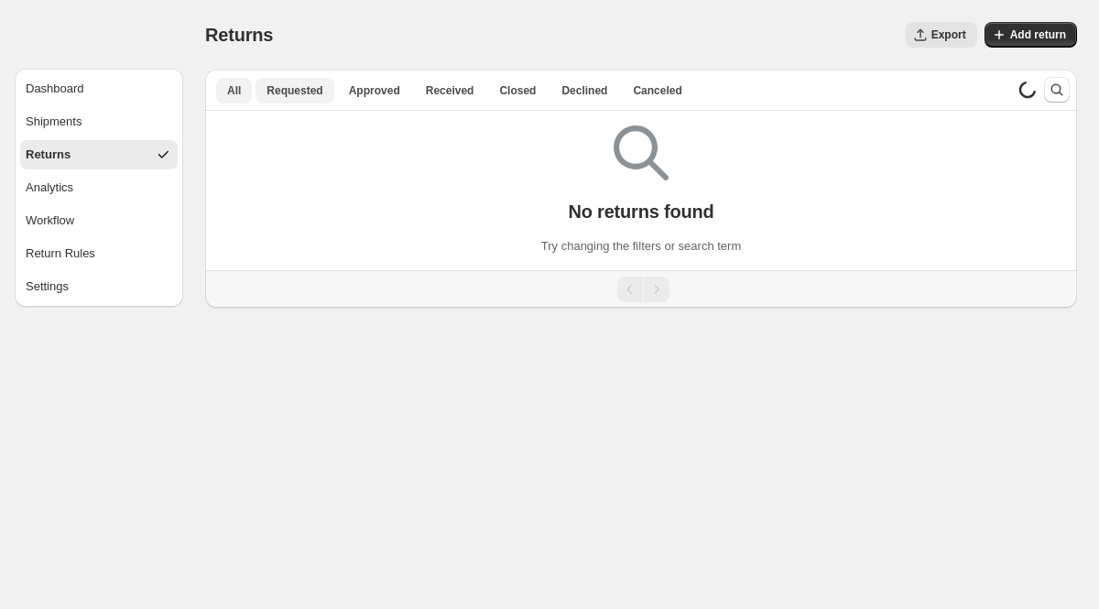
click at [299, 91] on span "Requested" at bounding box center [294, 90] width 56 height 15
